Goal: Task Accomplishment & Management: Manage account settings

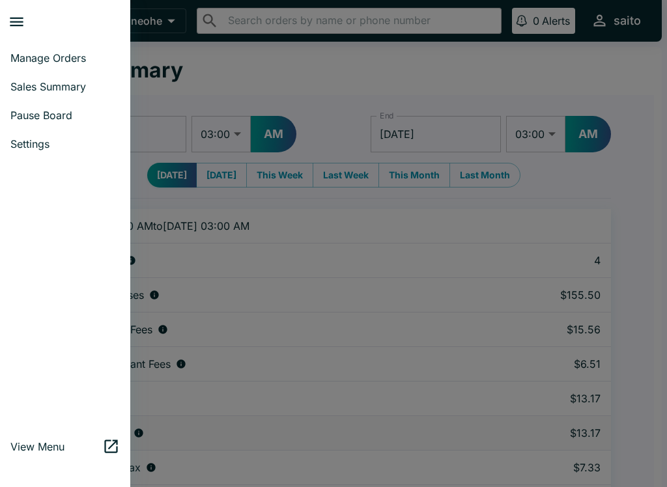
select select "03:00"
click at [57, 63] on span "Manage Orders" at bounding box center [64, 57] width 109 height 13
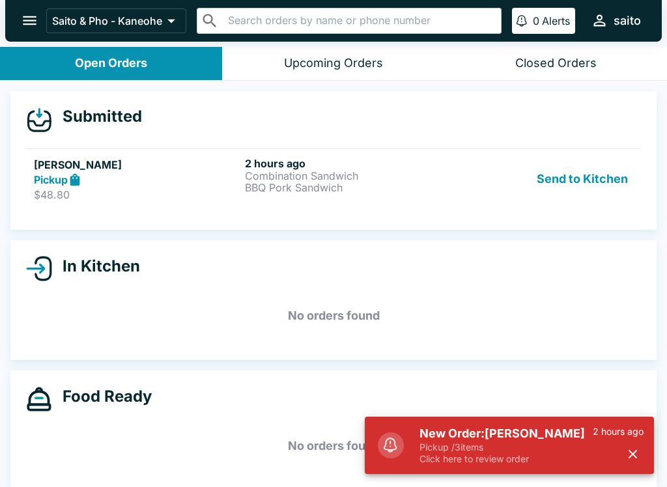
click at [495, 444] on p "Pickup / 3 items" at bounding box center [506, 448] width 173 height 12
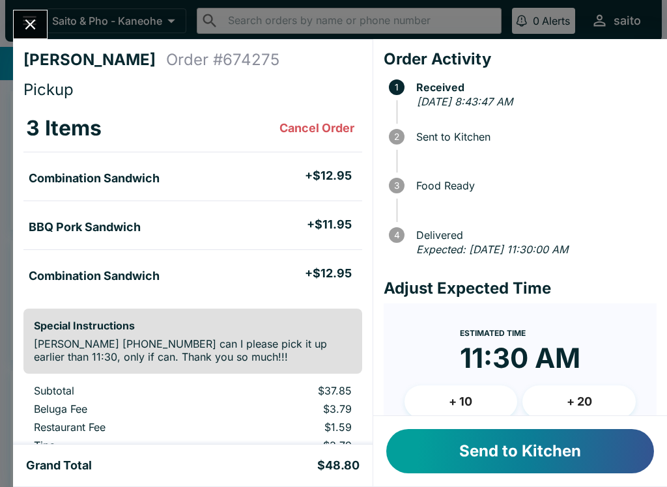
click at [517, 455] on button "Send to Kitchen" at bounding box center [520, 451] width 268 height 44
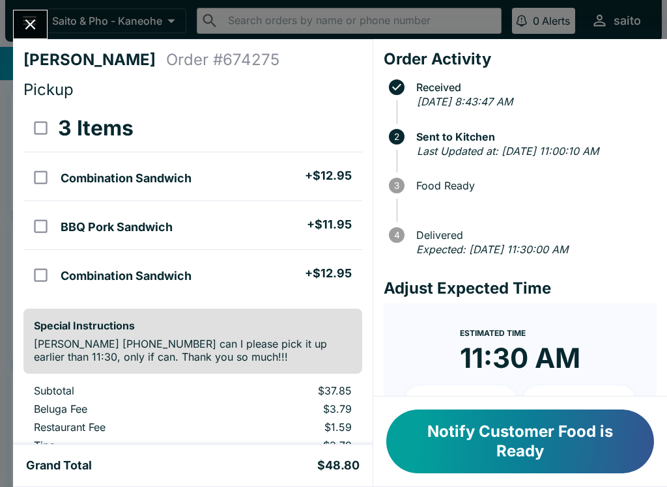
click at [33, 20] on icon "Close" at bounding box center [31, 25] width 18 height 18
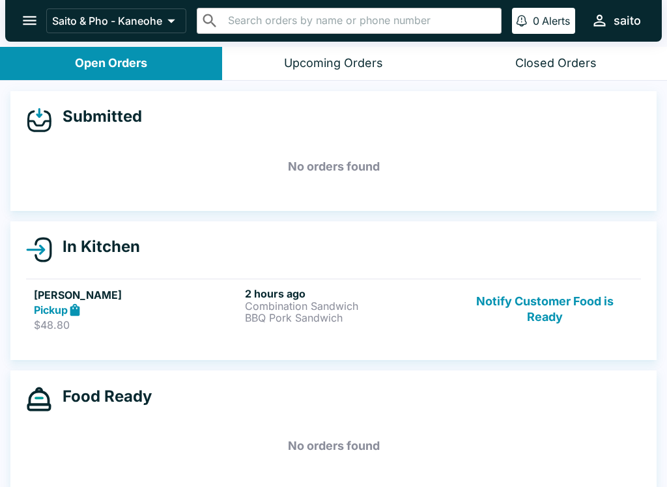
click at [373, 317] on p "BBQ Pork Sandwich" at bounding box center [348, 318] width 206 height 12
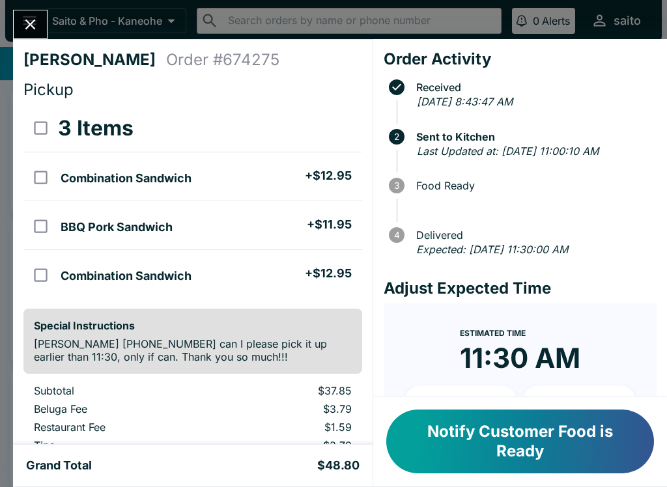
click at [16, 22] on button "Close" at bounding box center [30, 24] width 33 height 28
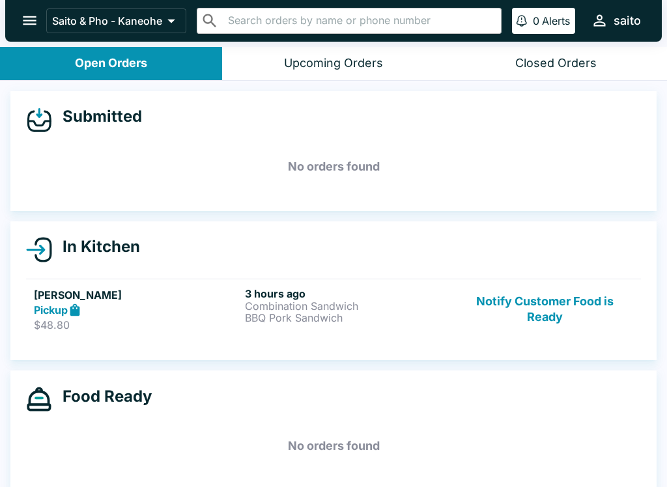
click at [289, 309] on p "Combination Sandwich" at bounding box center [348, 306] width 206 height 12
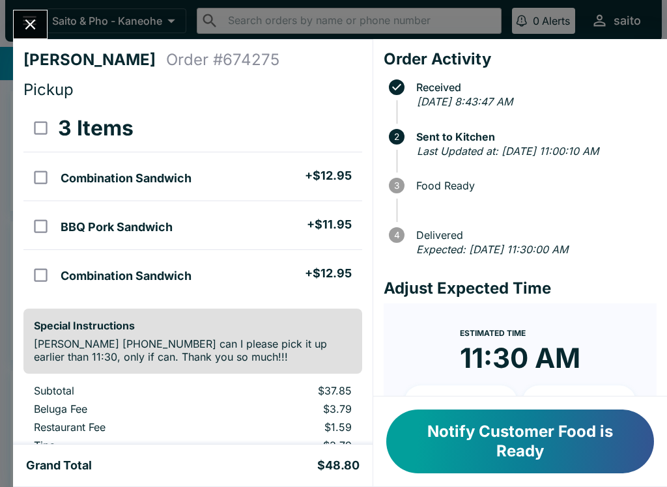
click at [532, 450] on button "Notify Customer Food is Ready" at bounding box center [520, 442] width 268 height 64
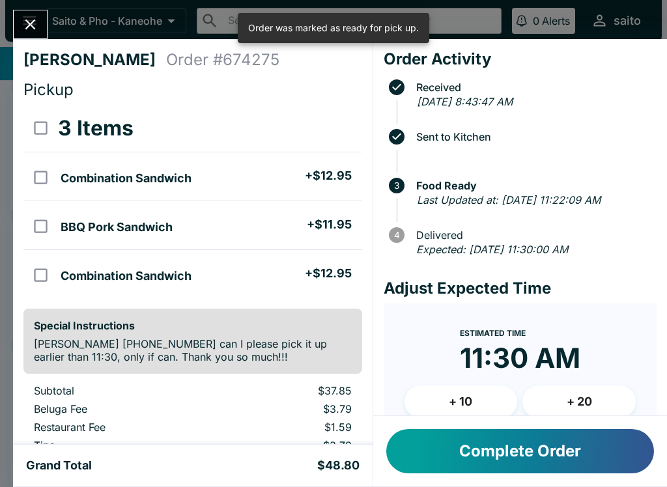
click at [42, 19] on button "Close" at bounding box center [30, 24] width 33 height 28
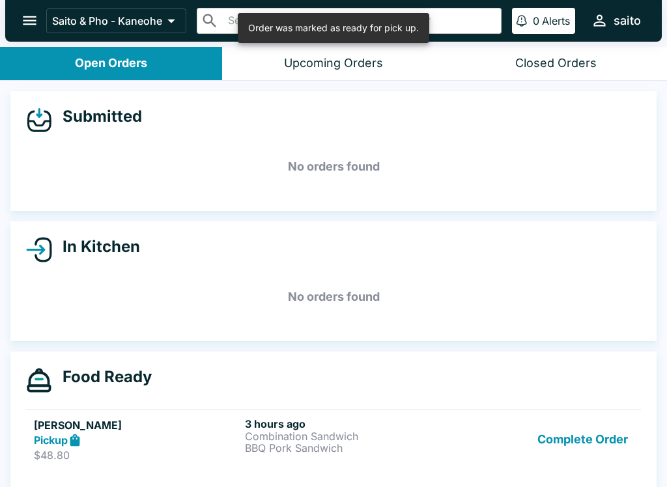
click at [263, 431] on p "Combination Sandwich" at bounding box center [348, 437] width 206 height 12
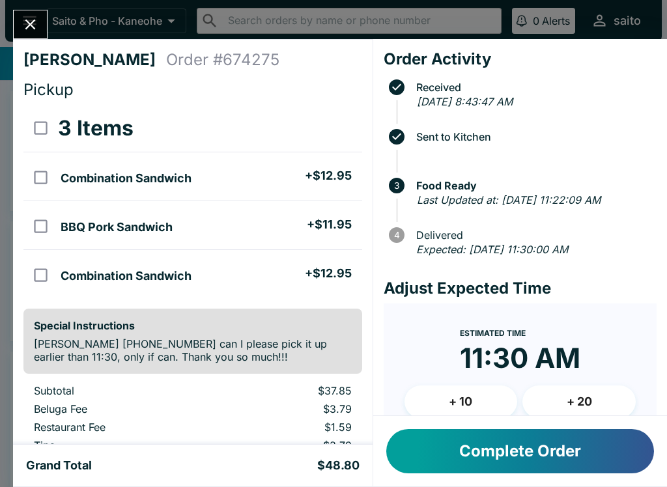
click at [614, 439] on button "Complete Order" at bounding box center [520, 451] width 268 height 44
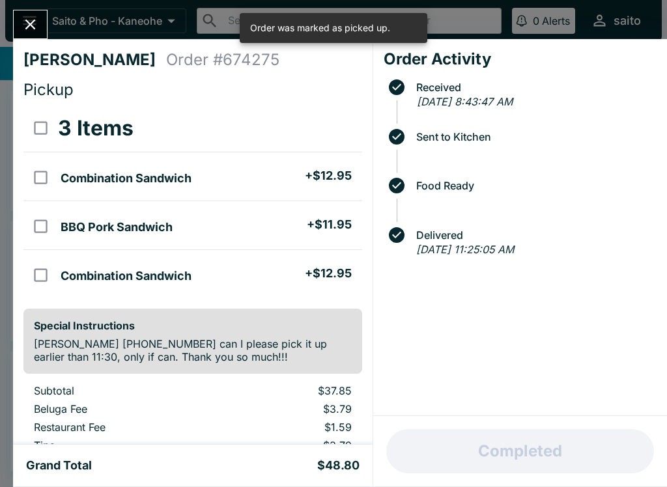
click at [26, 30] on icon "Close" at bounding box center [31, 25] width 18 height 18
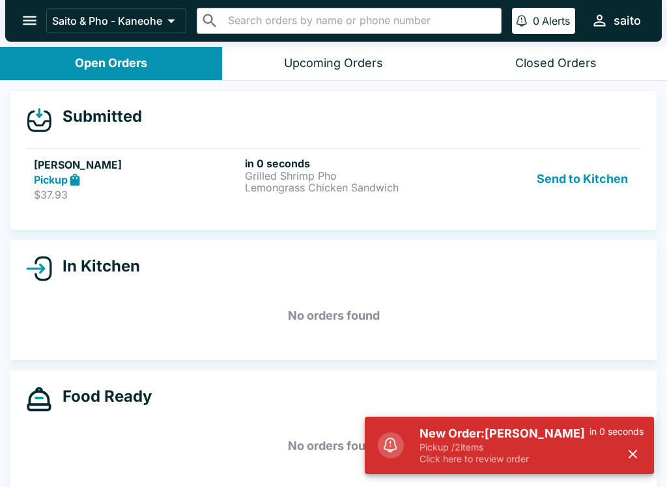
click at [498, 443] on p "Pickup / 2 items" at bounding box center [505, 448] width 170 height 12
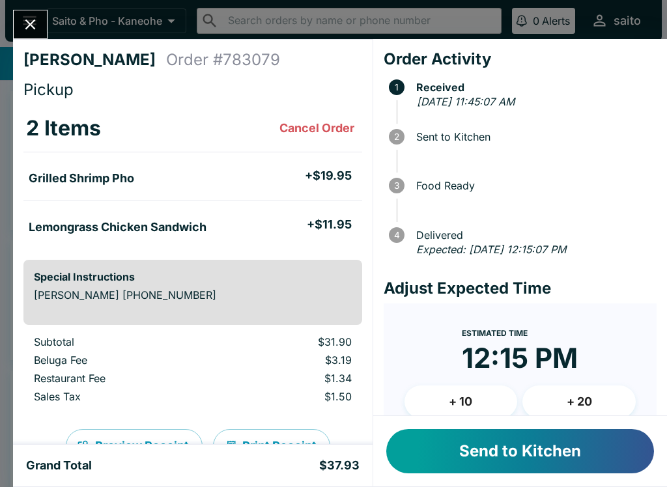
click at [438, 456] on button "Send to Kitchen" at bounding box center [520, 451] width 268 height 44
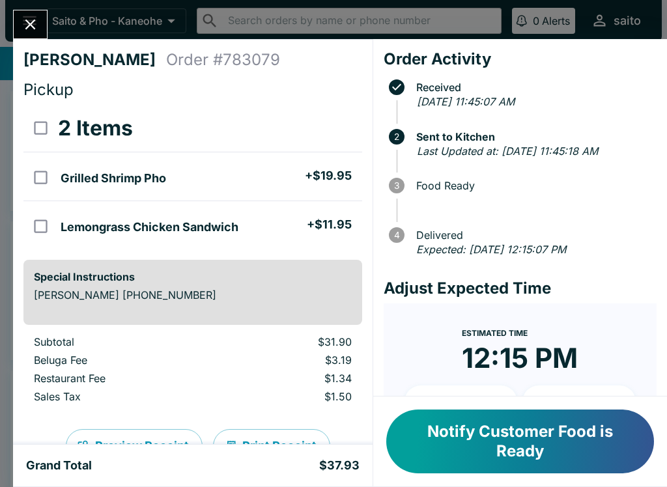
click at [495, 449] on button "Notify Customer Food is Ready" at bounding box center [520, 442] width 268 height 64
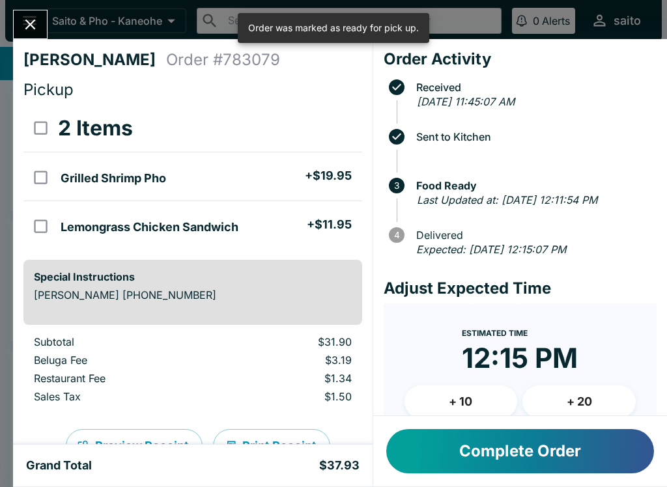
click at [31, 14] on button "Close" at bounding box center [30, 24] width 33 height 28
